Goal: Share content: Share content

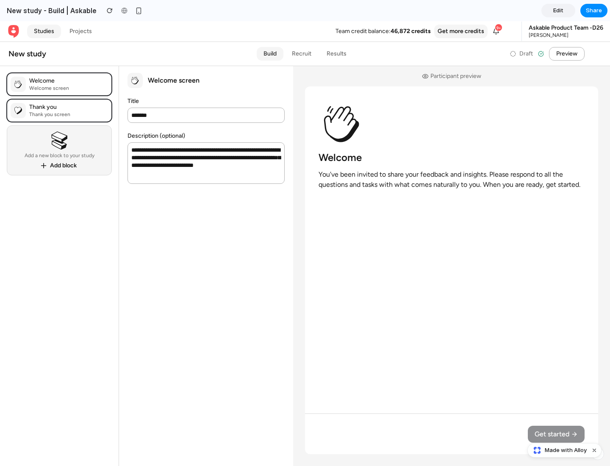
click at [594, 11] on span "Share" at bounding box center [594, 10] width 16 height 8
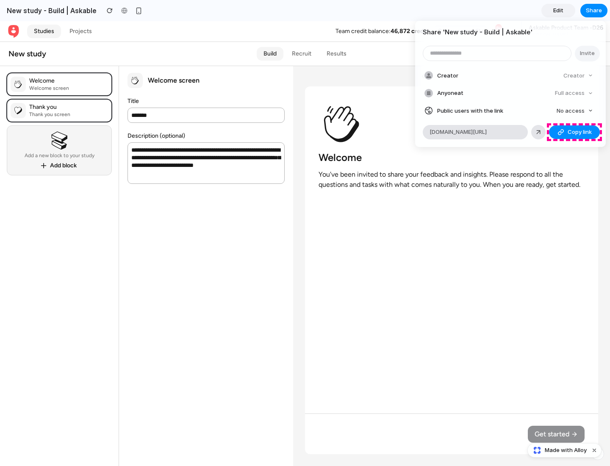
click at [575, 132] on span "Copy link" at bounding box center [580, 132] width 24 height 8
click at [566, 450] on div "Share ' New study - Build | Askable ' Invite Creator Creator Anyone at Full acc…" at bounding box center [305, 233] width 610 height 466
